Goal: Information Seeking & Learning: Learn about a topic

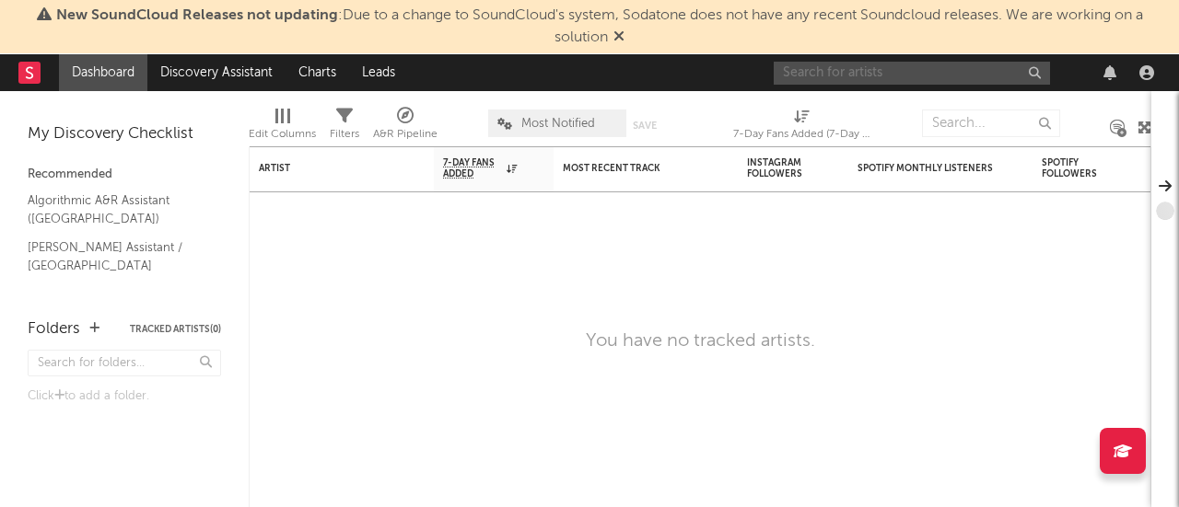
click at [914, 62] on input "text" at bounding box center [911, 73] width 276 height 23
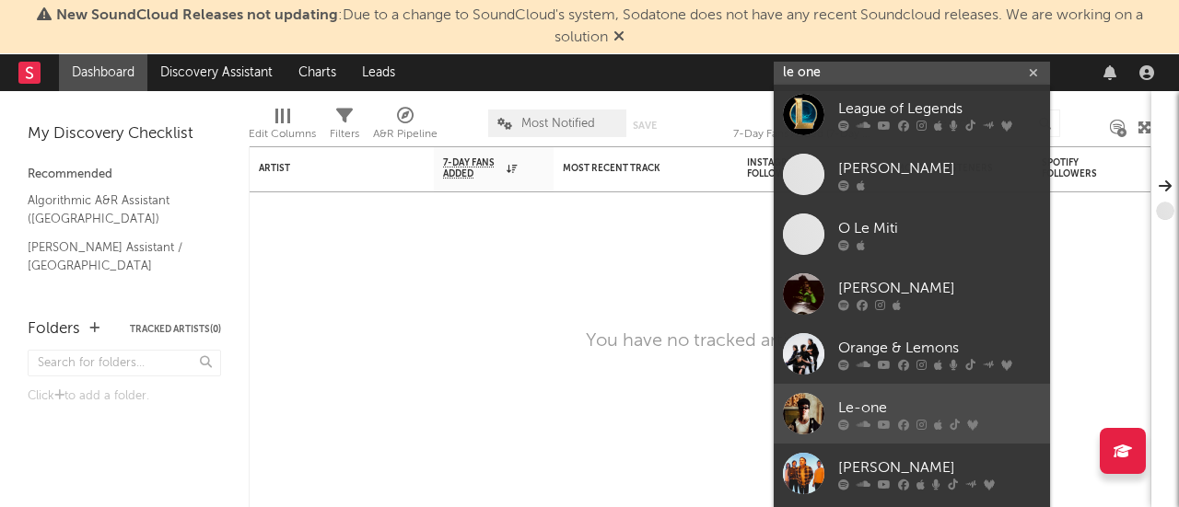
type input "le one"
click at [809, 395] on div at bounding box center [803, 413] width 41 height 41
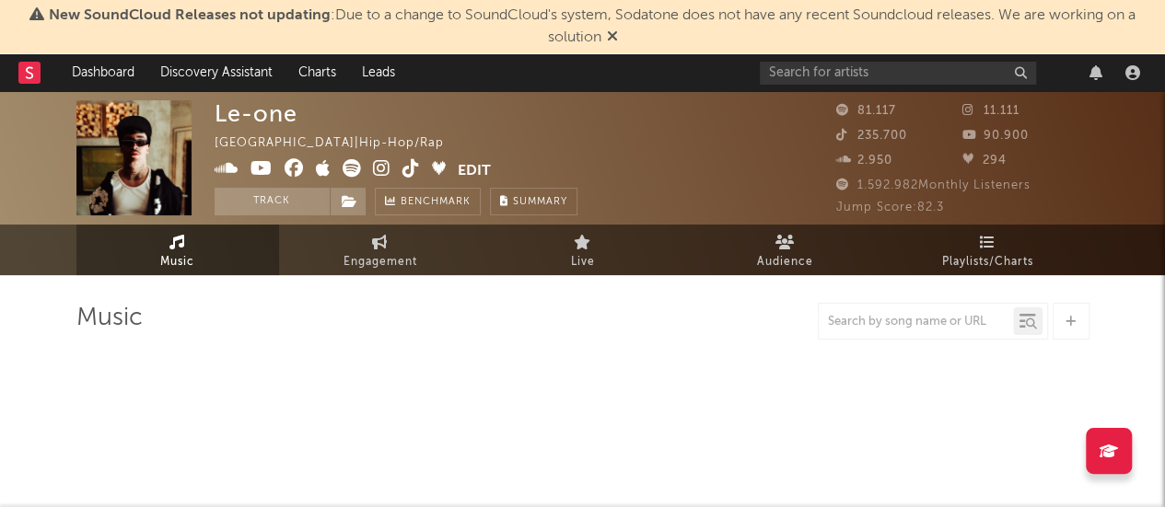
select select "6m"
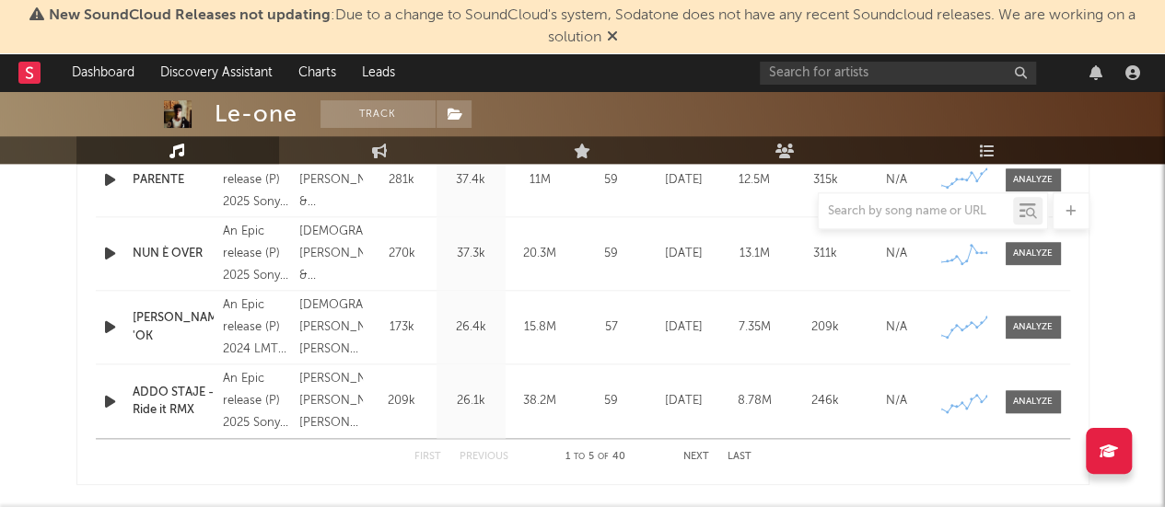
scroll to position [884, 0]
